Goal: Check status

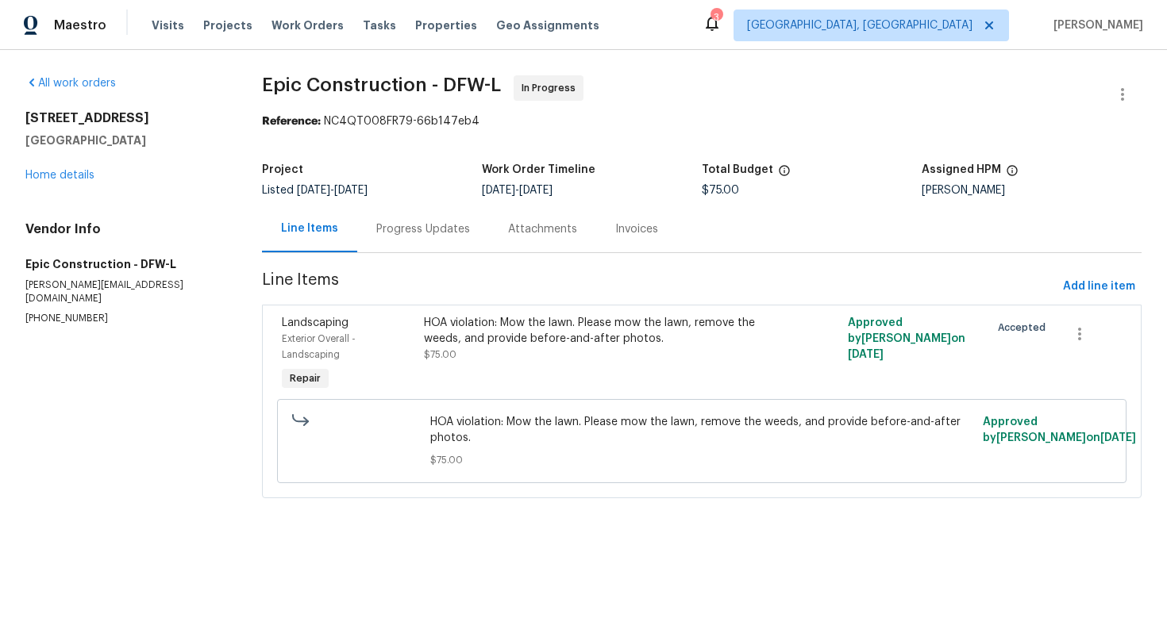
click at [423, 242] on div "Progress Updates" at bounding box center [423, 229] width 132 height 47
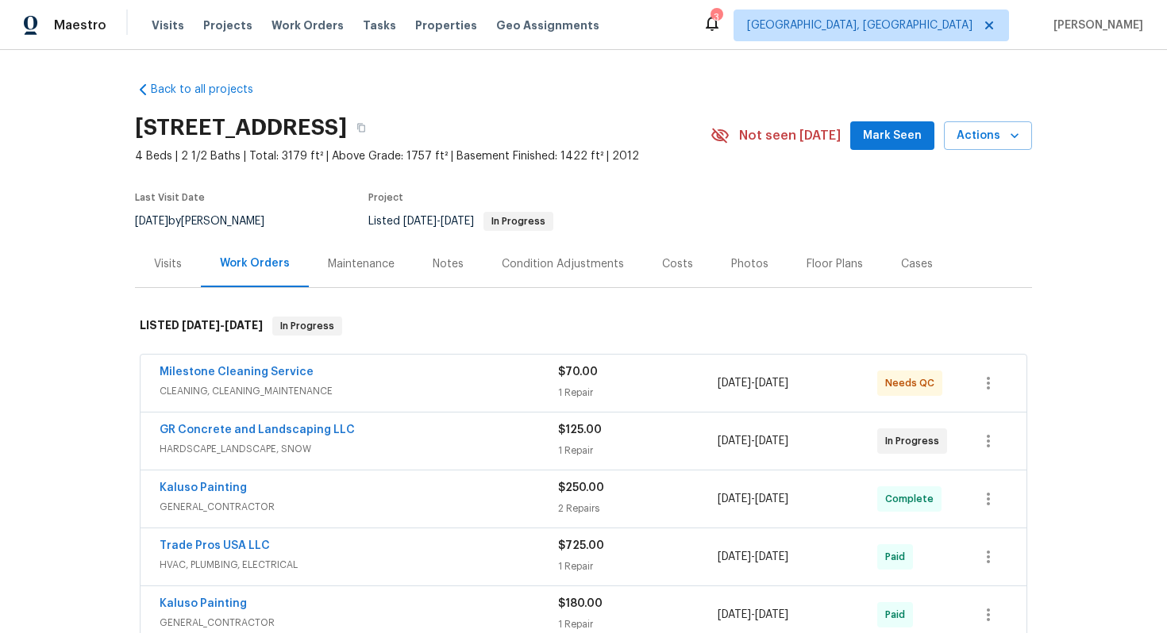
click at [393, 441] on div "GR Concrete and Landscaping LLC" at bounding box center [359, 431] width 398 height 19
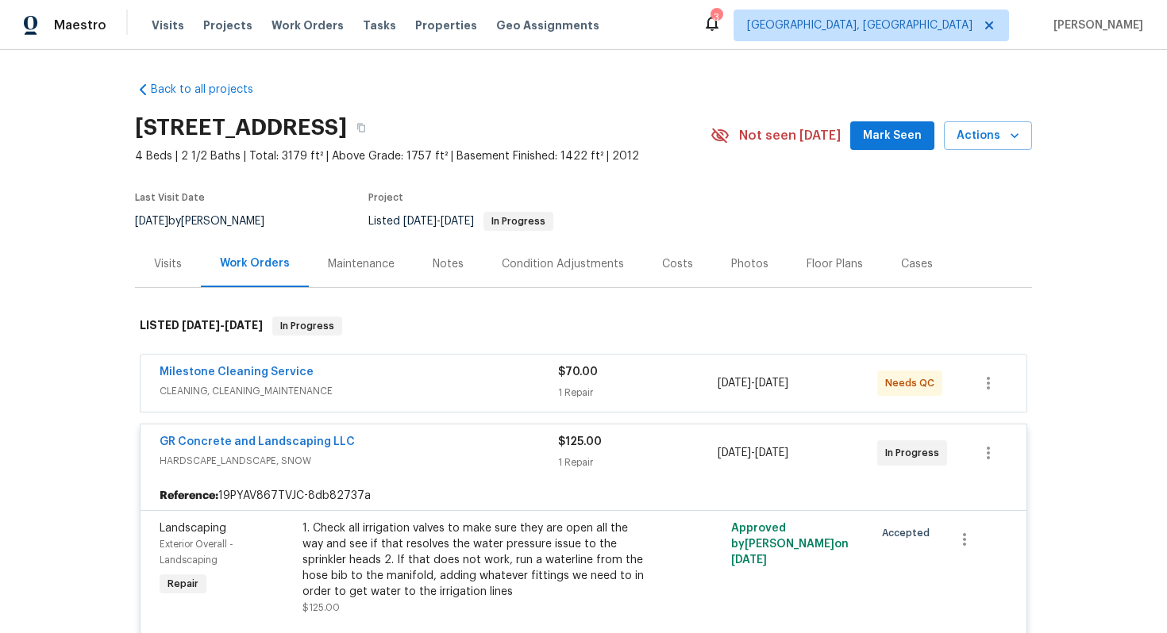
click at [379, 383] on div "Milestone Cleaning Service" at bounding box center [359, 373] width 398 height 19
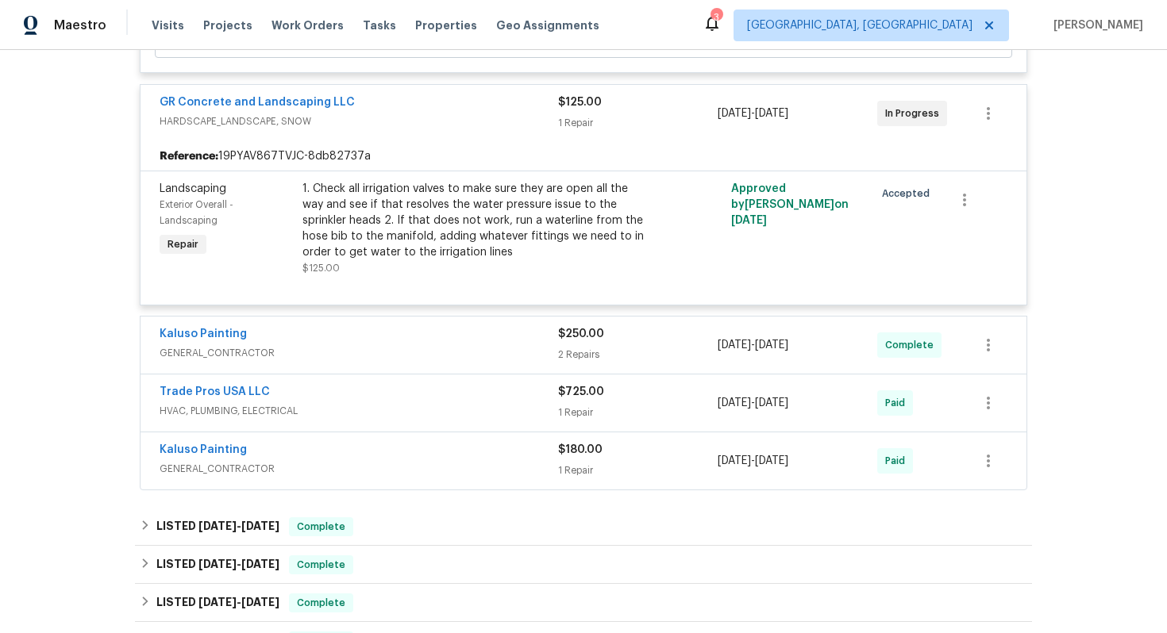
scroll to position [579, 0]
